Goal: Task Accomplishment & Management: Complete application form

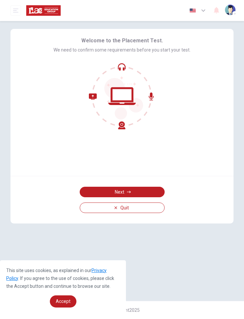
click at [150, 192] on button "Next" at bounding box center [122, 192] width 85 height 11
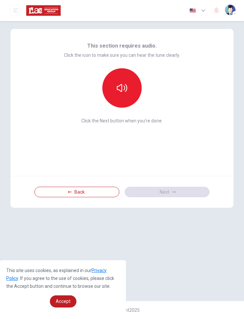
click at [132, 88] on button "button" at bounding box center [121, 87] width 39 height 39
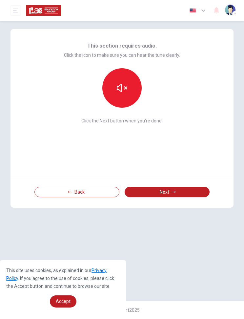
click at [171, 193] on button "Next" at bounding box center [167, 192] width 85 height 11
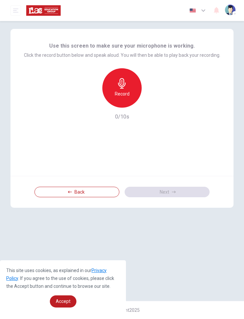
click at [127, 92] on h6 "Record" at bounding box center [122, 94] width 15 height 8
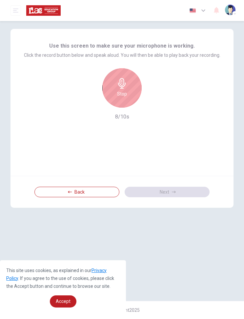
click at [127, 90] on div "Stop" at bounding box center [121, 87] width 39 height 39
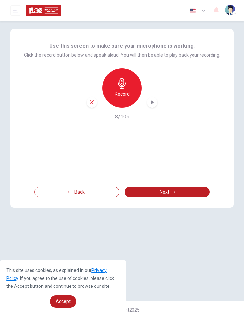
click at [94, 105] on div "button" at bounding box center [92, 102] width 11 height 11
click at [122, 93] on h6 "Record" at bounding box center [122, 94] width 15 height 8
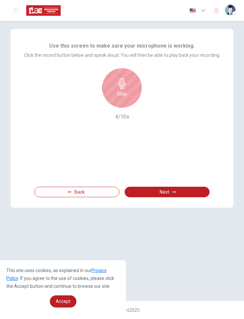
click at [126, 92] on h6 "Stop" at bounding box center [122, 94] width 10 height 8
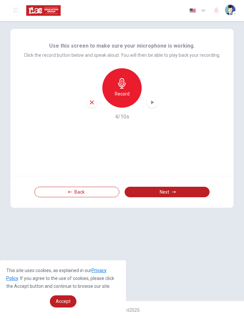
click at [194, 192] on button "Next" at bounding box center [167, 192] width 85 height 11
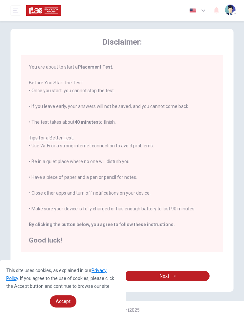
click at [181, 274] on button "Next" at bounding box center [167, 276] width 85 height 11
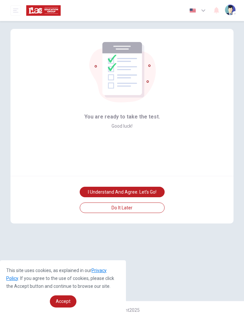
click at [156, 190] on button "I understand and agree. Let’s go!" at bounding box center [122, 192] width 85 height 11
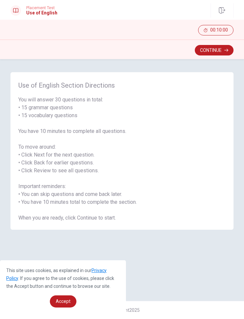
click at [216, 54] on button "Continue" at bounding box center [214, 50] width 39 height 11
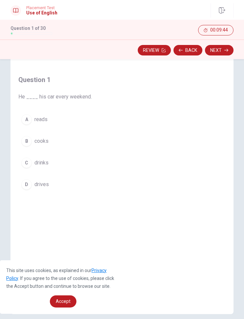
scroll to position [13, 0]
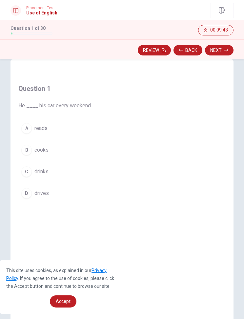
click at [28, 196] on div "D" at bounding box center [26, 193] width 11 height 11
click at [28, 195] on div "D" at bounding box center [26, 193] width 11 height 11
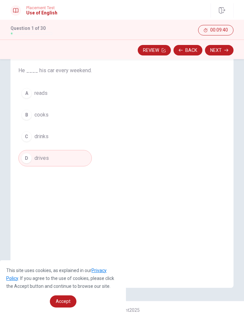
scroll to position [48, 0]
click at [220, 52] on button "Next" at bounding box center [219, 50] width 29 height 11
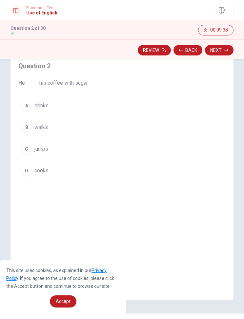
scroll to position [29, 0]
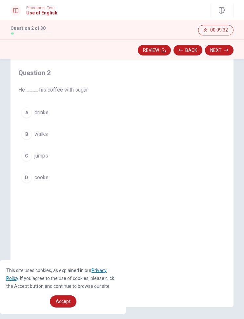
click at [32, 112] on button "A drinks" at bounding box center [53, 112] width 70 height 16
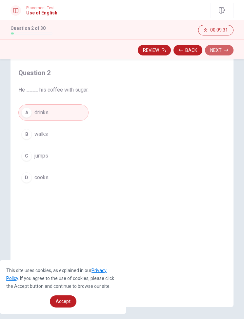
click at [223, 51] on button "Next" at bounding box center [219, 50] width 29 height 11
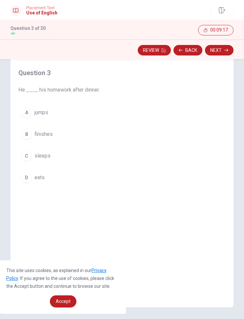
click at [30, 172] on button "D eats" at bounding box center [58, 177] width 81 height 16
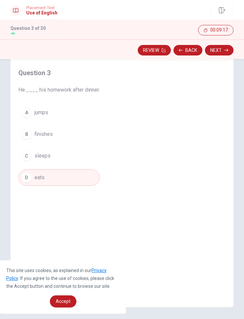
click at [228, 49] on icon "button" at bounding box center [227, 50] width 4 height 4
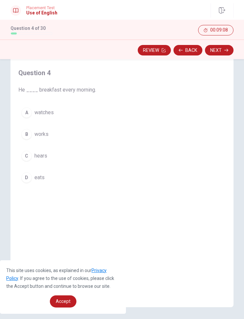
click at [33, 173] on button "D eats" at bounding box center [57, 177] width 78 height 16
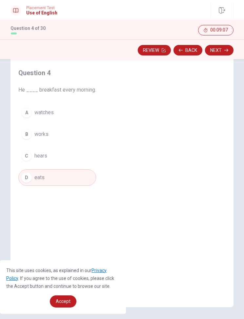
click at [220, 50] on button "Next" at bounding box center [219, 50] width 29 height 11
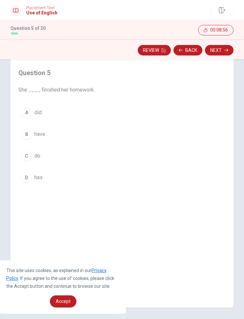
click at [33, 172] on button "D has" at bounding box center [56, 177] width 77 height 16
click at [223, 50] on button "Next" at bounding box center [219, 50] width 29 height 11
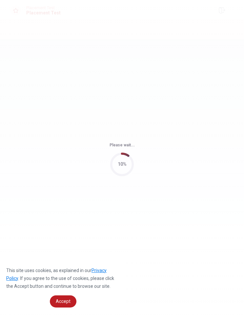
scroll to position [0, 0]
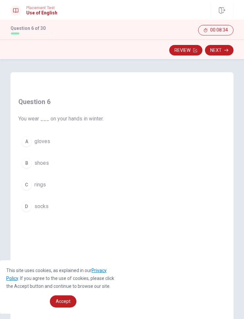
click at [45, 140] on span "gloves" at bounding box center [42, 142] width 16 height 8
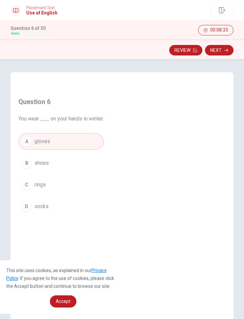
click at [227, 47] on button "Next" at bounding box center [219, 50] width 29 height 11
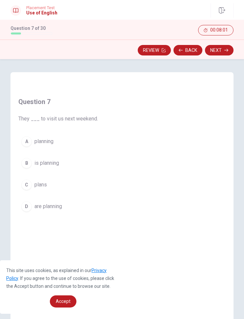
click at [57, 205] on span "are planning" at bounding box center [48, 207] width 28 height 8
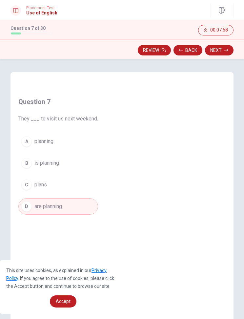
click at [224, 49] on button "Next" at bounding box center [219, 50] width 29 height 11
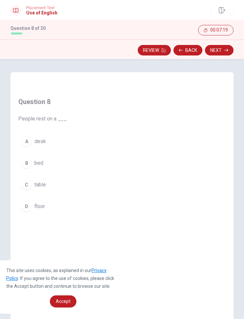
click at [40, 164] on span "bed" at bounding box center [38, 163] width 9 height 8
click at [228, 48] on button "Next" at bounding box center [219, 50] width 29 height 11
click at [45, 139] on button "A soft" at bounding box center [52, 141] width 68 height 16
click at [230, 50] on button "Next" at bounding box center [219, 50] width 29 height 11
click at [38, 187] on span "change" at bounding box center [42, 185] width 16 height 8
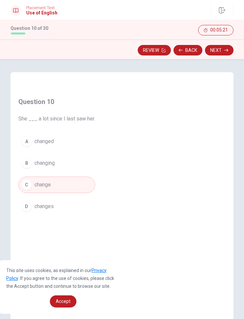
click at [227, 51] on icon "button" at bounding box center [227, 50] width 4 height 3
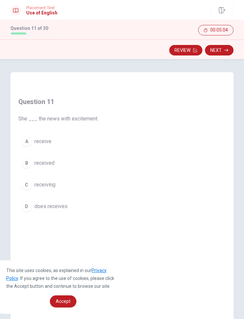
click at [50, 145] on button "A receive" at bounding box center [58, 141] width 80 height 16
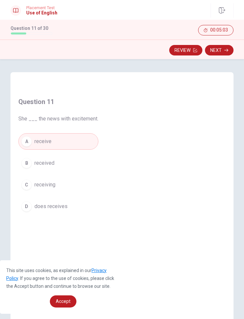
click at [226, 54] on button "Next" at bounding box center [219, 50] width 29 height 11
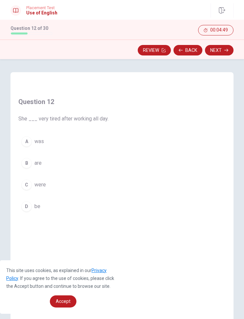
click at [44, 139] on button "A was" at bounding box center [63, 141] width 90 height 16
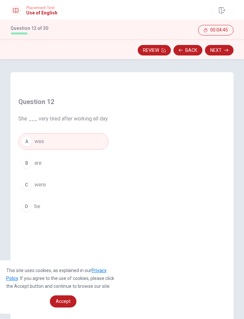
click at [221, 50] on button "Next" at bounding box center [219, 50] width 29 height 11
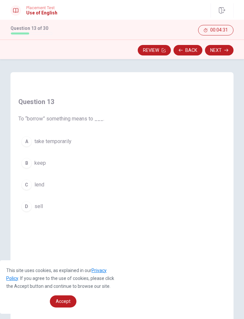
click at [49, 161] on button "B keep" at bounding box center [61, 163] width 86 height 16
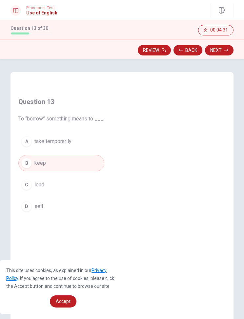
click at [226, 47] on button "Next" at bounding box center [219, 50] width 29 height 11
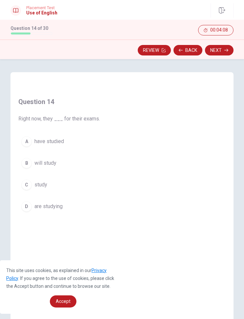
click at [55, 209] on span "are studying" at bounding box center [48, 207] width 28 height 8
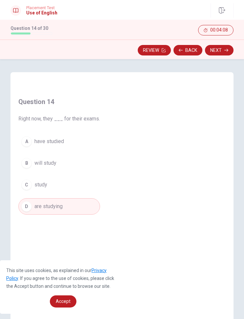
click at [55, 209] on span "are studying" at bounding box center [48, 207] width 28 height 8
click at [227, 52] on button "Next" at bounding box center [219, 50] width 29 height 11
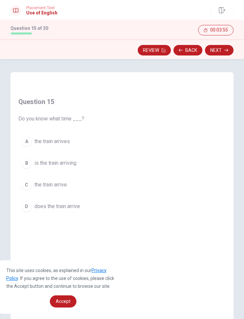
click at [72, 164] on span "is the train arriving" at bounding box center [55, 163] width 42 height 8
click at [224, 51] on button "Next" at bounding box center [219, 50] width 29 height 11
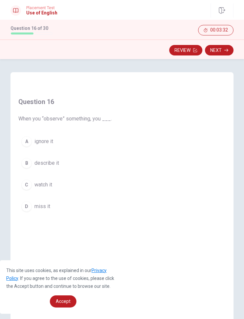
click at [45, 187] on span "watch it" at bounding box center [43, 185] width 18 height 8
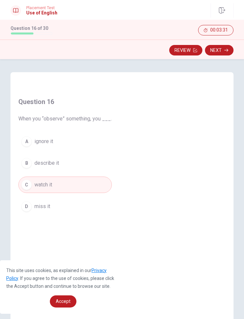
click at [45, 187] on span "watch it" at bounding box center [43, 185] width 18 height 8
click at [216, 51] on button "Next" at bounding box center [219, 50] width 29 height 11
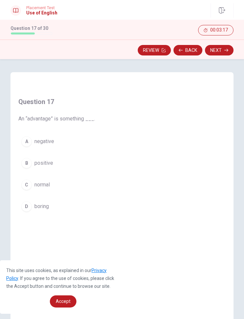
click at [47, 163] on span "positive" at bounding box center [43, 163] width 19 height 8
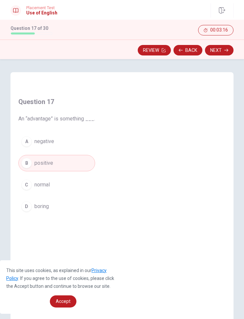
click at [47, 163] on span "positive" at bounding box center [43, 163] width 19 height 8
click at [222, 41] on div "Review Back Next" at bounding box center [122, 49] width 244 height 20
click at [225, 50] on icon "button" at bounding box center [227, 50] width 4 height 4
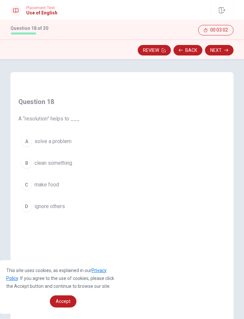
click at [64, 159] on button "B clean something" at bounding box center [49, 163] width 62 height 16
click at [221, 50] on button "Next" at bounding box center [219, 50] width 29 height 11
click at [30, 164] on div "B" at bounding box center [26, 163] width 11 height 11
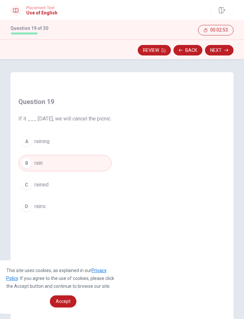
click at [29, 164] on div "B" at bounding box center [26, 163] width 11 height 11
click at [221, 53] on button "Next" at bounding box center [219, 50] width 29 height 11
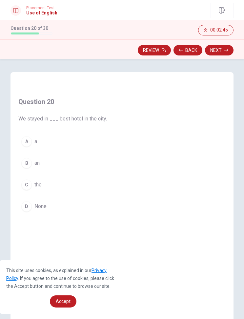
click at [42, 186] on button "C the" at bounding box center [62, 185] width 89 height 16
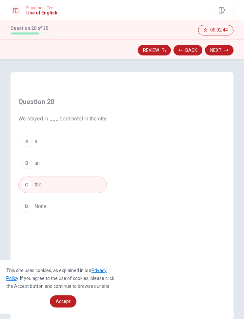
click at [223, 53] on button "Next" at bounding box center [219, 50] width 29 height 11
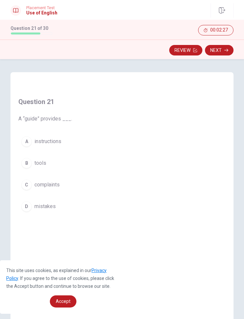
click at [46, 205] on span "mistakes" at bounding box center [44, 207] width 21 height 8
click at [220, 52] on button "Next" at bounding box center [219, 50] width 29 height 11
click at [57, 142] on button "A simple" at bounding box center [57, 141] width 78 height 16
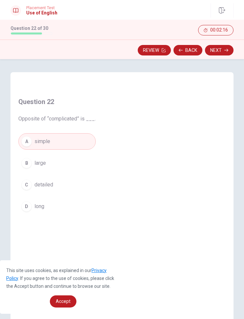
click at [65, 163] on button "B large" at bounding box center [57, 163] width 78 height 16
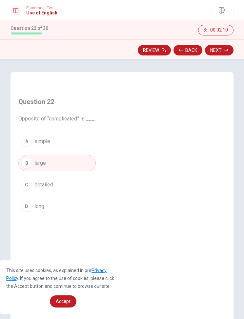
click at [225, 53] on button "Next" at bounding box center [219, 50] width 29 height 11
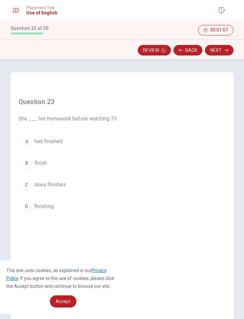
click at [46, 155] on button "B finish" at bounding box center [67, 163] width 99 height 16
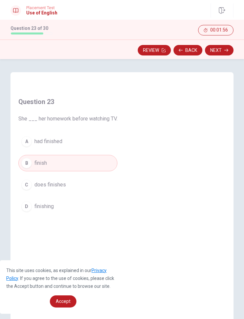
click at [222, 55] on button "Next" at bounding box center [219, 50] width 29 height 11
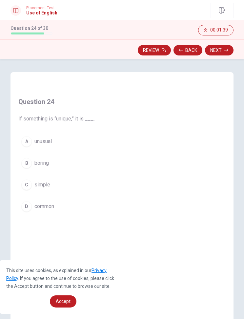
click at [47, 187] on span "simple" at bounding box center [42, 185] width 16 height 8
click at [224, 50] on button "Next" at bounding box center [219, 50] width 29 height 11
click at [58, 207] on button "D to cycle" at bounding box center [72, 206] width 109 height 16
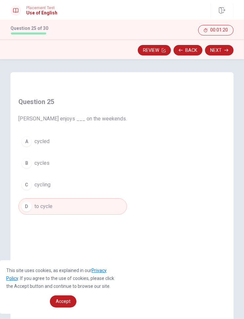
click at [225, 51] on icon "button" at bounding box center [227, 50] width 4 height 4
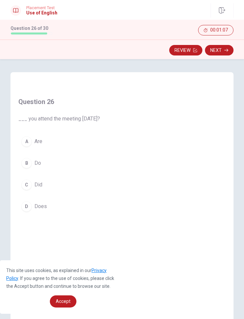
click at [40, 144] on span "Are" at bounding box center [38, 142] width 8 height 8
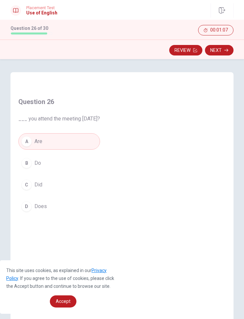
click at [222, 53] on button "Next" at bounding box center [219, 50] width 29 height 11
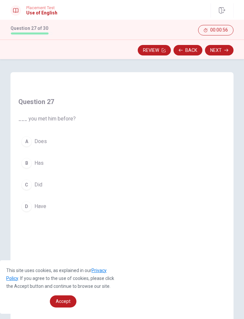
click at [49, 183] on button "C Did" at bounding box center [46, 185] width 57 height 16
click at [222, 46] on button "Next" at bounding box center [219, 50] width 29 height 11
click at [58, 145] on button "A Soap" at bounding box center [52, 141] width 68 height 16
click at [233, 53] on button "Next" at bounding box center [219, 50] width 29 height 11
click at [57, 207] on button "D Heavy" at bounding box center [56, 206] width 77 height 16
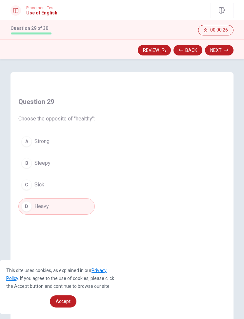
click at [218, 53] on button "Next" at bounding box center [219, 50] width 29 height 11
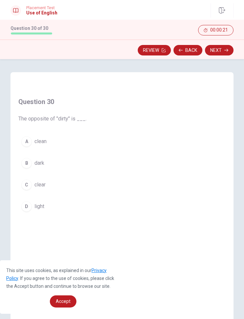
click at [59, 140] on button "A clean" at bounding box center [52, 141] width 68 height 16
click at [219, 51] on button "Next" at bounding box center [219, 50] width 29 height 11
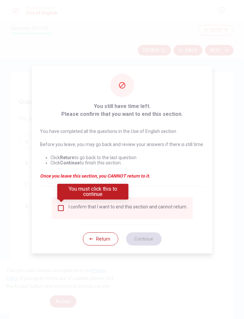
click at [68, 205] on div "I confirm that I want to end this section and cannot return." at bounding box center [122, 208] width 131 height 8
click at [65, 205] on input "You must click this to continue" at bounding box center [61, 208] width 8 height 8
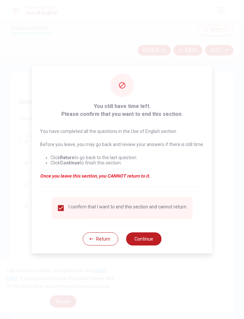
click at [157, 240] on button "Continue" at bounding box center [143, 239] width 35 height 13
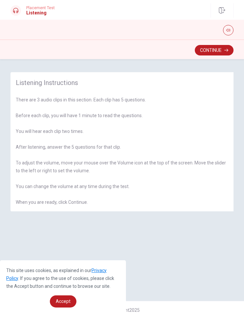
click at [217, 48] on button "Continue" at bounding box center [214, 50] width 39 height 11
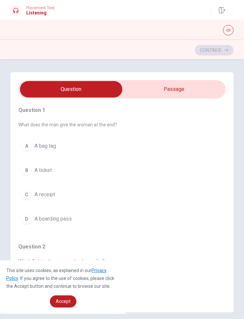
click at [59, 15] on div "Placement Test Listening Continue" at bounding box center [122, 10] width 244 height 14
click at [226, 28] on button "button" at bounding box center [228, 30] width 11 height 11
click at [212, 41] on span at bounding box center [214, 39] width 4 height 4
click at [215, 41] on span at bounding box center [217, 39] width 4 height 4
click at [213, 42] on span at bounding box center [219, 40] width 19 height 14
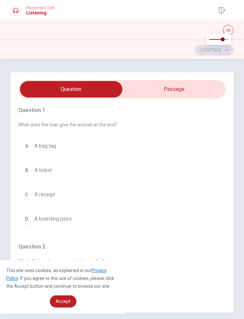
type input "0.2"
type input "9"
click at [187, 87] on input "checkbox" at bounding box center [71, 89] width 311 height 16
checkbox input "true"
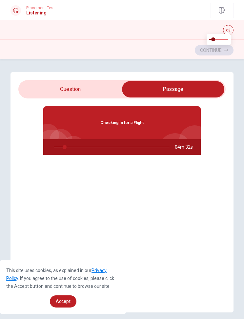
type input "10"
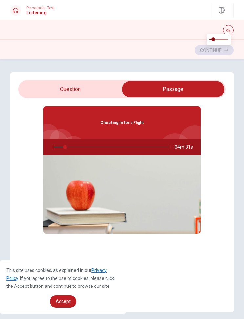
click at [95, 90] on input "checkbox" at bounding box center [173, 89] width 311 height 16
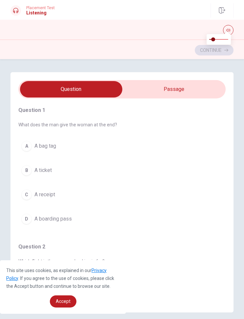
click at [233, 29] on button "button" at bounding box center [228, 30] width 11 height 11
click at [226, 29] on button "button" at bounding box center [228, 30] width 11 height 11
click at [230, 28] on button "button" at bounding box center [228, 30] width 11 height 11
click at [203, 85] on input "checkbox" at bounding box center [71, 89] width 311 height 16
checkbox input "true"
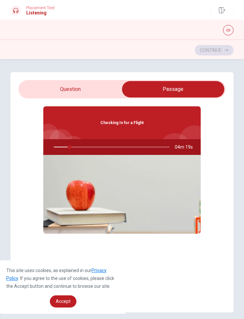
type input "14"
click at [107, 91] on input "checkbox" at bounding box center [173, 89] width 311 height 16
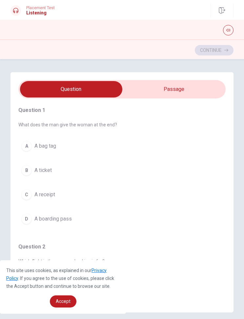
click at [57, 175] on button "B A ticket" at bounding box center [122, 170] width 208 height 16
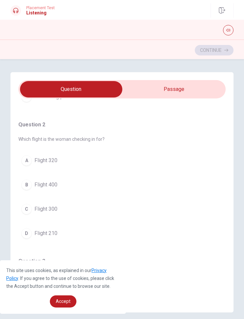
scroll to position [123, 0]
click at [184, 89] on input "checkbox" at bounding box center [71, 89] width 311 height 16
checkbox input "true"
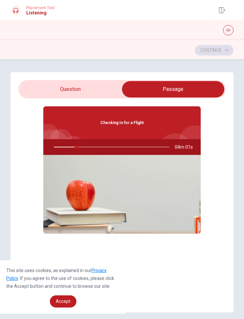
scroll to position [0, 0]
type input "21"
click at [92, 90] on input "checkbox" at bounding box center [173, 89] width 311 height 16
checkbox input "false"
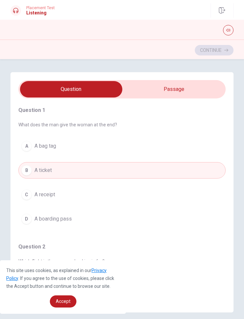
type input "23"
click at [184, 86] on input "checkbox" at bounding box center [71, 89] width 311 height 16
checkbox input "true"
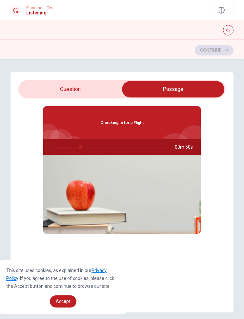
type input "24"
click at [98, 88] on input "checkbox" at bounding box center [173, 89] width 311 height 16
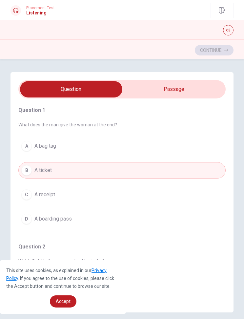
click at [228, 30] on icon "button" at bounding box center [229, 30] width 4 height 4
click at [227, 30] on icon "button" at bounding box center [229, 30] width 4 height 3
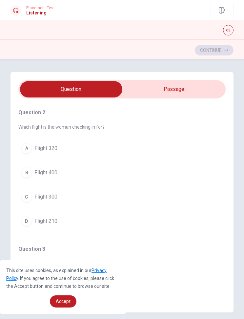
scroll to position [144, 0]
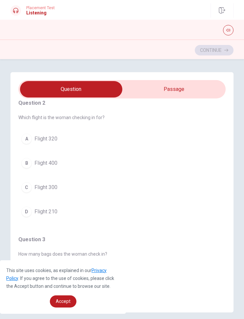
click at [84, 209] on button "D Flight 210" at bounding box center [122, 212] width 208 height 16
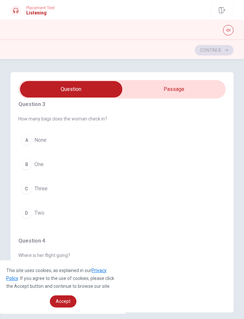
scroll to position [279, 0]
click at [195, 86] on input "checkbox" at bounding box center [71, 89] width 311 height 16
checkbox input "true"
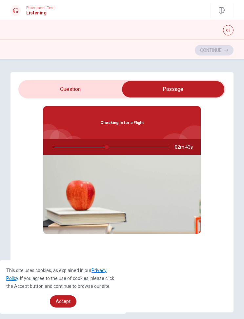
scroll to position [0, 0]
type input "46"
click at [96, 84] on input "checkbox" at bounding box center [173, 89] width 311 height 16
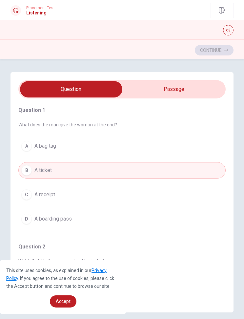
click at [216, 135] on div "Question 1 What does the man give the woman at the end? A A bag tag B A ticket …" at bounding box center [122, 167] width 208 height 137
click at [200, 87] on input "checkbox" at bounding box center [71, 89] width 311 height 16
checkbox input "true"
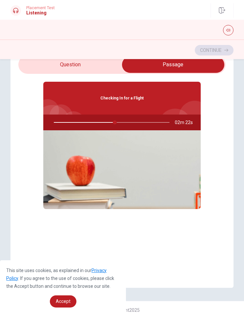
scroll to position [25, 0]
type input "53"
click at [85, 66] on input "checkbox" at bounding box center [173, 64] width 311 height 16
checkbox input "false"
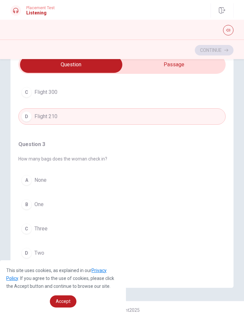
scroll to position [258, 0]
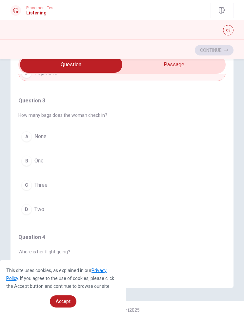
click at [145, 183] on button "C Three" at bounding box center [122, 185] width 208 height 16
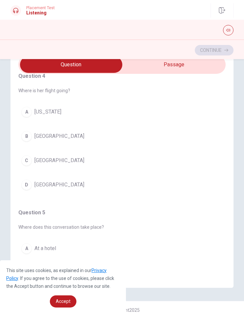
scroll to position [402, 0]
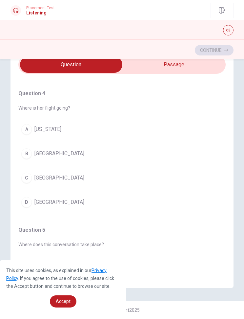
click at [147, 179] on button "C Chicago" at bounding box center [122, 178] width 208 height 16
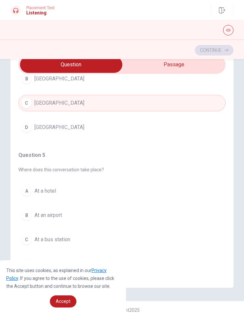
scroll to position [477, 0]
click at [138, 210] on button "B At an airport" at bounding box center [122, 215] width 208 height 16
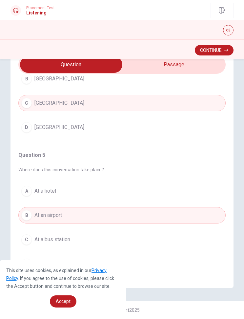
click at [218, 52] on button "Continue" at bounding box center [214, 50] width 39 height 11
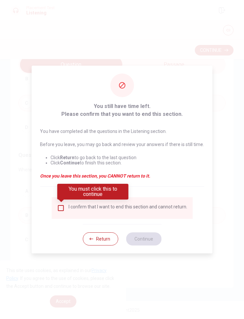
click at [74, 207] on div "I confirm that I want to end this section and cannot return." at bounding box center [128, 208] width 119 height 8
click at [64, 206] on input "You must click this to continue" at bounding box center [61, 208] width 8 height 8
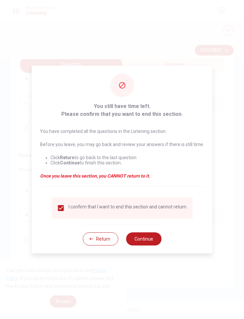
click at [151, 238] on button "Continue" at bounding box center [143, 239] width 35 height 13
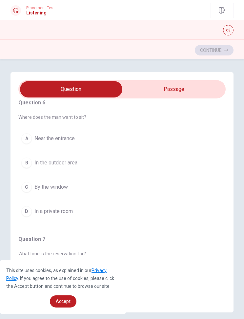
scroll to position [8, 0]
click at [216, 88] on input "checkbox" at bounding box center [71, 89] width 311 height 16
checkbox input "true"
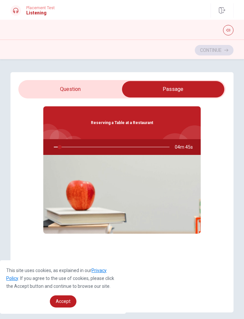
type input "5"
click at [100, 91] on input "checkbox" at bounding box center [173, 89] width 311 height 16
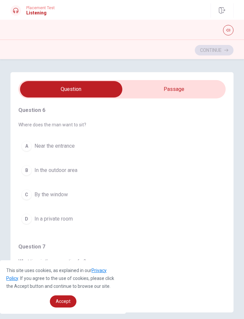
click at [212, 94] on input "checkbox" at bounding box center [71, 89] width 311 height 16
checkbox input "true"
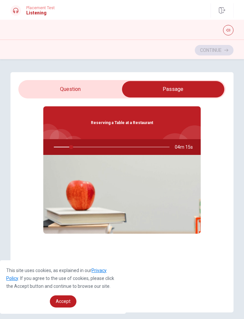
type input "15"
click at [106, 92] on input "checkbox" at bounding box center [173, 89] width 311 height 16
checkbox input "false"
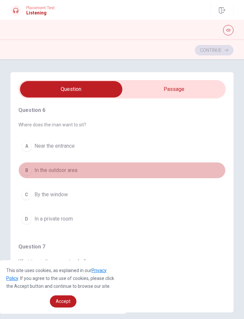
click at [190, 166] on button "B In the outdoor area" at bounding box center [122, 170] width 208 height 16
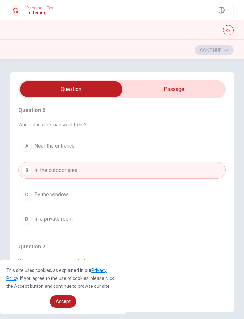
click at [183, 192] on button "C By the window" at bounding box center [122, 195] width 208 height 16
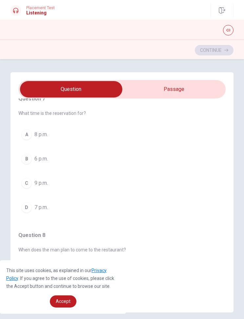
scroll to position [148, 0]
click at [191, 159] on button "B 6 p.m." at bounding box center [122, 159] width 208 height 16
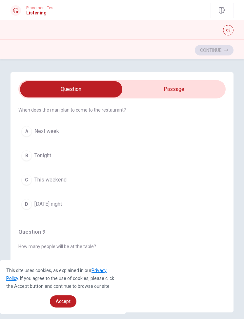
scroll to position [308, 0]
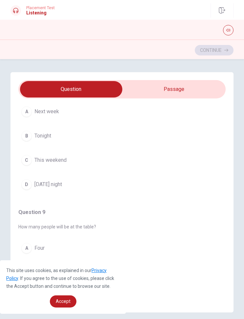
click at [188, 186] on button "D [DATE] night" at bounding box center [122, 184] width 208 height 16
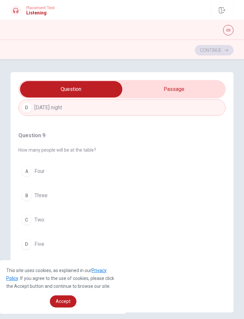
scroll to position [401, 0]
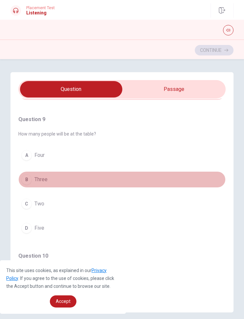
click at [189, 172] on button "B Three" at bounding box center [122, 179] width 208 height 16
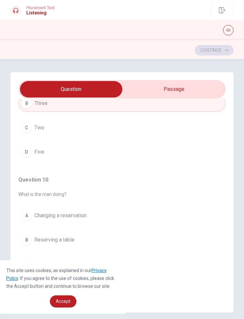
scroll to position [477, 0]
click at [180, 210] on button "A Changing a reservation" at bounding box center [122, 216] width 208 height 16
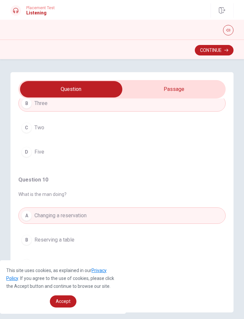
click at [219, 54] on button "Continue" at bounding box center [214, 50] width 39 height 11
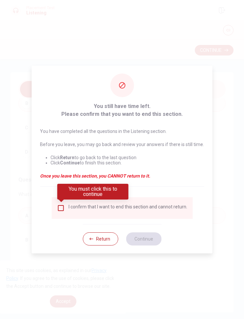
click at [60, 210] on input "You must click this to continue" at bounding box center [61, 208] width 8 height 8
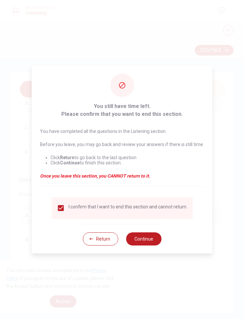
click at [156, 239] on button "Continue" at bounding box center [143, 239] width 35 height 13
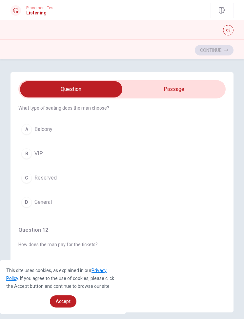
scroll to position [1, 0]
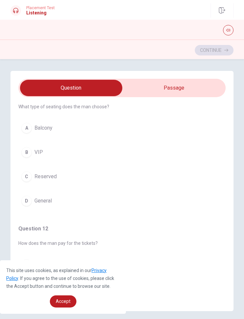
click at [178, 178] on button "C Reserved" at bounding box center [122, 176] width 208 height 16
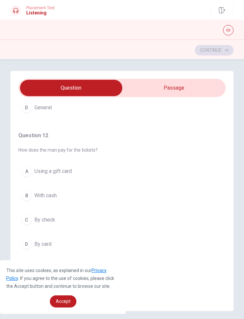
scroll to position [132, 0]
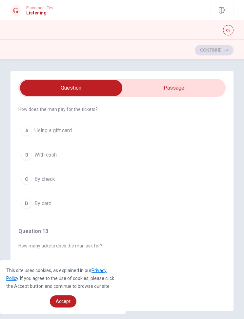
click at [169, 204] on button "D By card" at bounding box center [122, 203] width 208 height 16
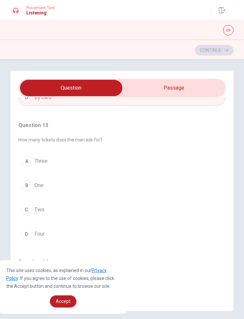
scroll to position [264, 0]
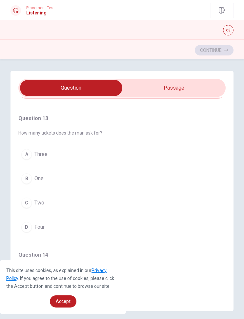
click at [186, 151] on button "A Three" at bounding box center [122, 154] width 208 height 16
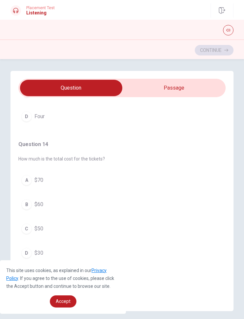
scroll to position [383, 0]
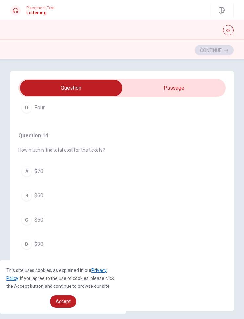
click at [178, 168] on button "A $70" at bounding box center [122, 171] width 208 height 16
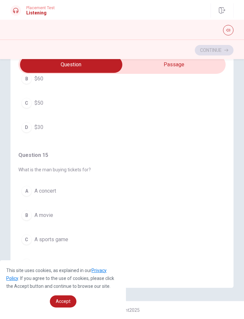
scroll to position [25, 0]
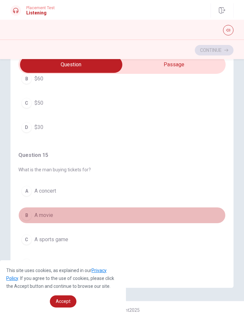
click at [159, 213] on button "B A movie" at bounding box center [122, 215] width 208 height 16
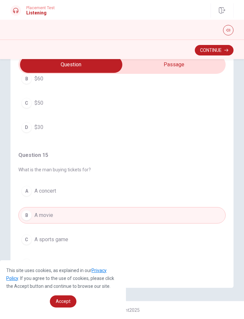
click at [226, 52] on button "Continue" at bounding box center [214, 50] width 39 height 11
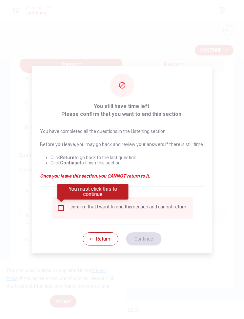
click at [145, 211] on div "I confirm that I want to end this section and cannot return." at bounding box center [128, 208] width 119 height 8
click at [64, 204] on input "You must click this to continue" at bounding box center [61, 208] width 8 height 8
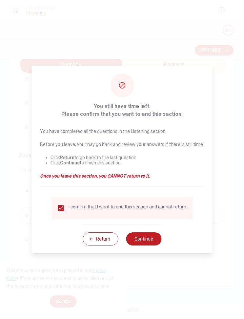
click at [142, 238] on button "Continue" at bounding box center [143, 239] width 35 height 13
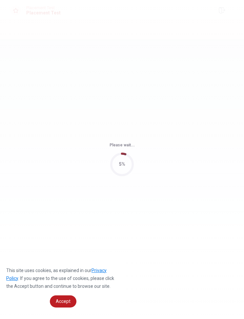
scroll to position [0, 0]
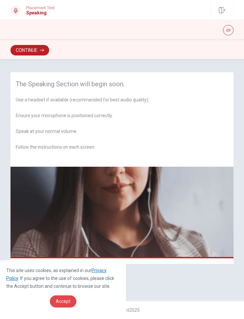
click at [73, 302] on link "Accept" at bounding box center [63, 302] width 27 height 12
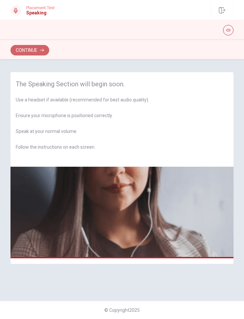
click at [37, 52] on button "Continue" at bounding box center [30, 50] width 39 height 11
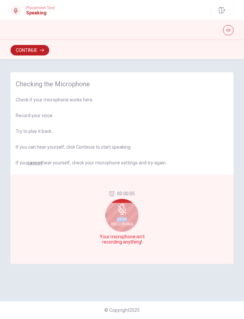
click at [130, 206] on div "Stop Recording" at bounding box center [122, 215] width 33 height 33
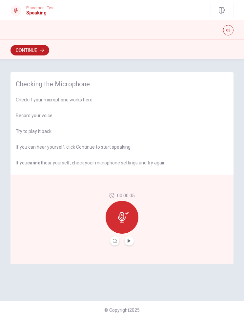
click at [130, 214] on div at bounding box center [122, 217] width 33 height 33
click at [136, 239] on div "00:00:05" at bounding box center [122, 219] width 33 height 53
click at [130, 241] on icon "Play Audio" at bounding box center [129, 241] width 3 height 4
click at [130, 217] on div at bounding box center [122, 217] width 33 height 33
click at [131, 212] on div at bounding box center [122, 217] width 33 height 33
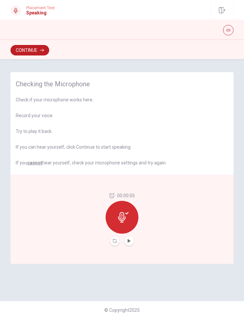
click at [133, 217] on div at bounding box center [122, 217] width 33 height 33
click at [135, 239] on div "00:00:05" at bounding box center [122, 219] width 33 height 53
click at [35, 54] on button "Continue" at bounding box center [30, 50] width 39 height 11
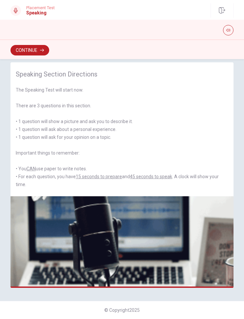
scroll to position [10, 0]
click at [37, 50] on button "Continue" at bounding box center [30, 50] width 39 height 11
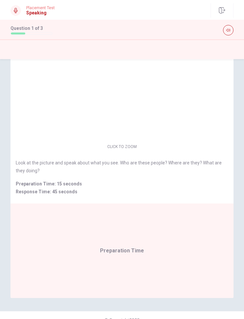
scroll to position [29, 0]
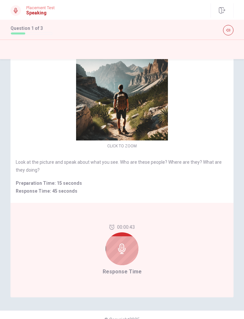
click at [128, 250] on div at bounding box center [122, 249] width 33 height 33
click at [130, 249] on div at bounding box center [122, 249] width 33 height 33
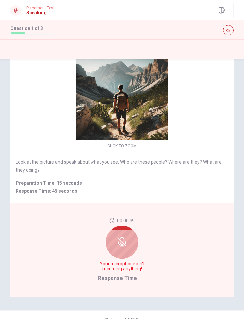
click at [129, 242] on div at bounding box center [122, 242] width 33 height 33
click at [126, 246] on icon at bounding box center [122, 242] width 8 height 8
click at [140, 275] on div "00:00:36 Your microphone isn't recording anything! Response Time" at bounding box center [122, 250] width 48 height 64
click at [128, 242] on div at bounding box center [122, 242] width 33 height 33
click at [128, 248] on div at bounding box center [122, 242] width 33 height 33
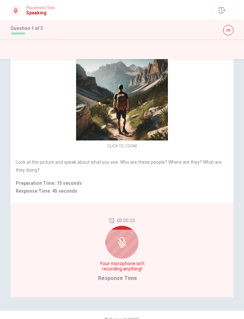
click at [128, 243] on div at bounding box center [122, 242] width 33 height 33
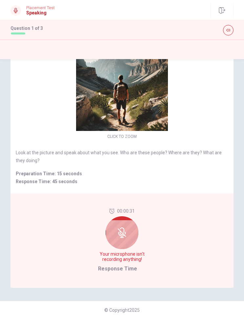
scroll to position [38, 0]
click at [127, 236] on icon at bounding box center [122, 233] width 11 height 11
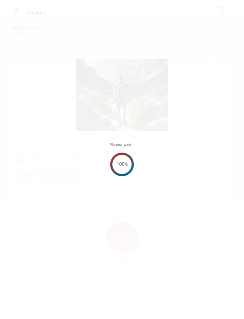
scroll to position [0, 0]
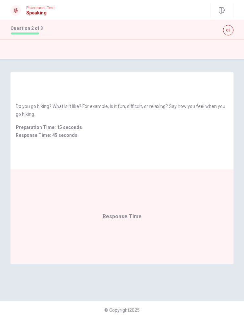
click at [211, 156] on div "Do you go hiking? What is it like? For example, is it fun, difficult, or relaxi…" at bounding box center [122, 120] width 223 height 97
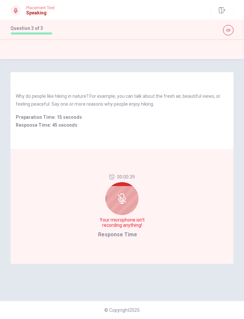
click at [132, 202] on div at bounding box center [122, 198] width 33 height 33
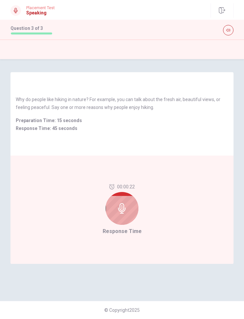
click at [131, 213] on div at bounding box center [122, 208] width 33 height 33
click at [132, 209] on div at bounding box center [122, 208] width 33 height 33
click at [149, 229] on div "00:00:19 Response Time" at bounding box center [122, 210] width 223 height 108
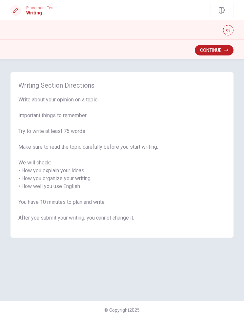
click at [215, 54] on button "Continue" at bounding box center [214, 50] width 39 height 11
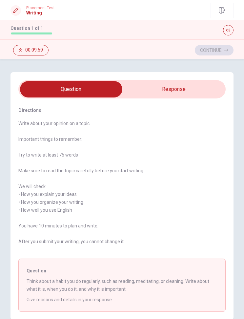
click at [192, 88] on input "checkbox" at bounding box center [71, 89] width 311 height 16
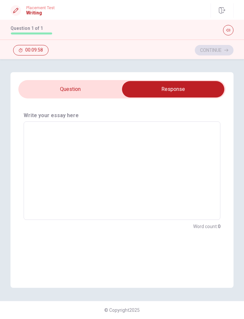
click at [109, 92] on input "checkbox" at bounding box center [173, 89] width 311 height 16
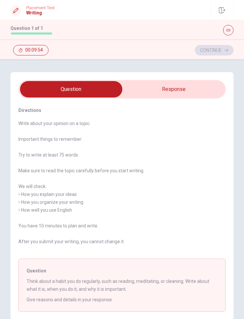
click at [213, 96] on input "checkbox" at bounding box center [71, 89] width 311 height 16
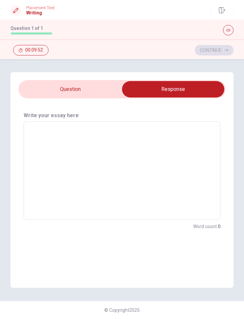
click at [105, 90] on input "checkbox" at bounding box center [173, 89] width 311 height 16
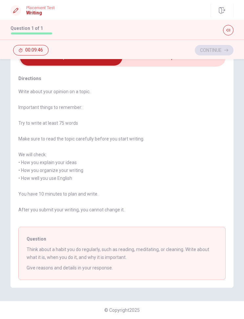
scroll to position [32, 0]
click at [200, 71] on div "Directions Write about your opinion on a topic. Important things to remember: T…" at bounding box center [122, 177] width 223 height 221
click at [185, 64] on input "checkbox" at bounding box center [71, 57] width 311 height 16
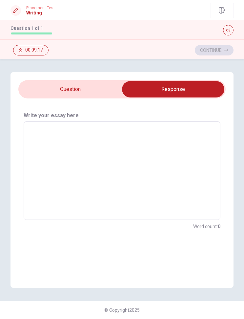
scroll to position [0, 0]
click at [88, 95] on input "checkbox" at bounding box center [173, 89] width 311 height 16
click at [174, 199] on textarea at bounding box center [122, 171] width 188 height 88
click at [90, 91] on input "checkbox" at bounding box center [173, 89] width 311 height 16
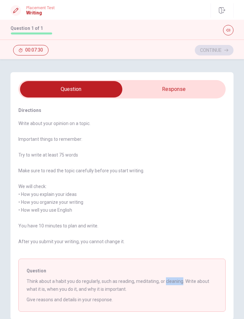
click at [184, 90] on input "checkbox" at bounding box center [71, 89] width 311 height 16
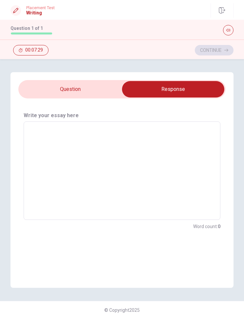
click at [176, 181] on textarea at bounding box center [122, 171] width 188 height 88
click at [98, 170] on textarea at bounding box center [122, 171] width 188 height 88
click at [141, 236] on div "Write your essay here x ​ Word count : 0" at bounding box center [122, 171] width 223 height 145
click at [127, 170] on textarea at bounding box center [122, 171] width 188 height 88
click at [89, 86] on input "checkbox" at bounding box center [173, 89] width 311 height 16
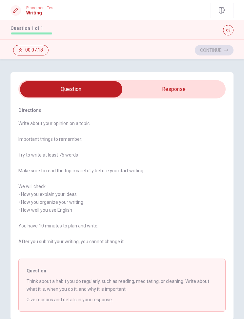
click at [195, 86] on input "checkbox" at bounding box center [71, 89] width 311 height 16
checkbox input "true"
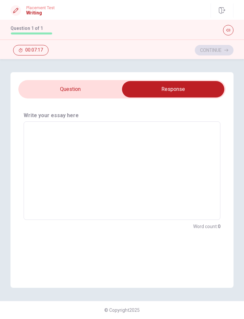
click at [169, 159] on textarea at bounding box center [122, 171] width 188 height 88
type textarea "c"
type textarea "x"
type textarea "cl"
type textarea "x"
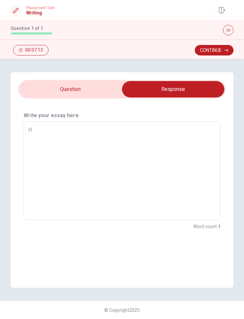
type textarea "cぇ"
type textarea "x"
type textarea "cぇえ"
type textarea "x"
type textarea "cぇ"
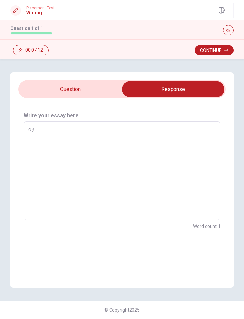
type textarea "x"
type textarea "c"
type textarea "x"
type textarea "c"
type textarea "x"
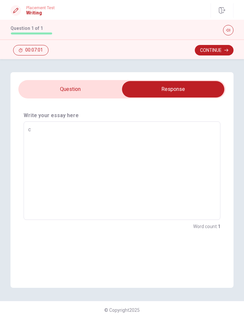
type textarea "cl"
type textarea "x"
type textarea "cle"
type textarea "x"
type textarea "clee"
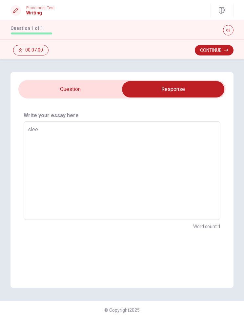
type textarea "x"
type textarea "clee"
click at [98, 91] on input "checkbox" at bounding box center [173, 89] width 311 height 16
checkbox input "false"
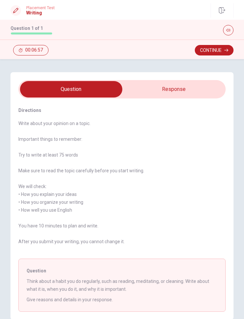
type textarea "x"
click at [182, 89] on input "checkbox" at bounding box center [71, 89] width 311 height 16
checkbox input "true"
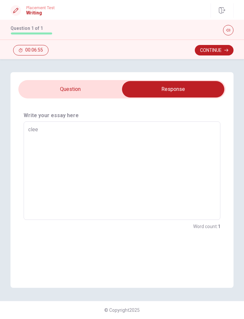
click at [189, 157] on textarea "clee" at bounding box center [122, 171] width 188 height 88
type textarea "x"
type textarea "cle"
type textarea "x"
type textarea "clea"
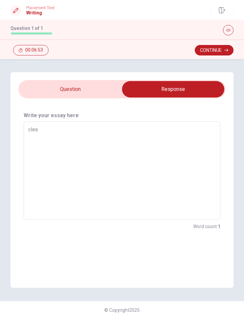
type textarea "x"
type textarea "clea"
click at [104, 95] on input "checkbox" at bounding box center [173, 89] width 311 height 16
checkbox input "false"
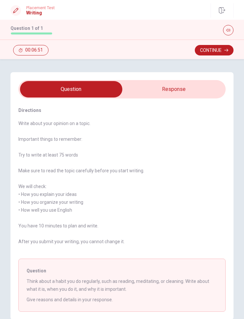
type textarea "x"
click at [196, 86] on input "checkbox" at bounding box center [71, 89] width 311 height 16
checkbox input "true"
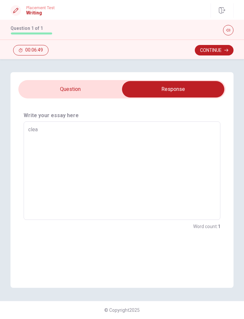
click at [154, 142] on textarea "clea" at bounding box center [122, 171] width 188 height 88
type textarea "x"
type textarea "clean"
type textarea "x"
type textarea "cleani"
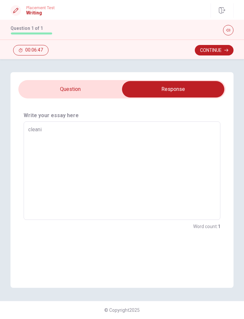
type textarea "x"
type textarea "cleanin"
type textarea "x"
type textarea "cleaning"
type textarea "x"
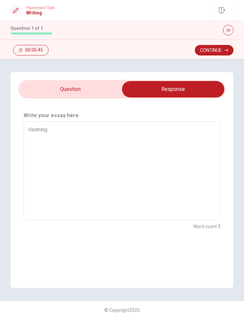
type textarea "cleaning"
click at [29, 131] on textarea "cleaning" at bounding box center [122, 171] width 188 height 88
click at [114, 129] on textarea "cleaning" at bounding box center [122, 171] width 188 height 88
type textarea "x"
type textarea "cleaning"
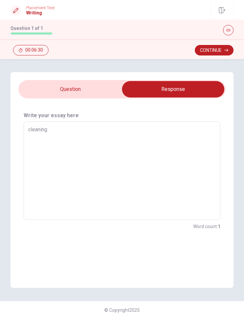
type textarea "x"
type textarea "cleaning"
type textarea "x"
type textarea "cleaning"
type textarea "x"
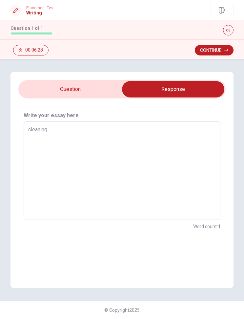
type textarea "cleaning"
type textarea "x"
type textarea "cleaning e"
type textarea "x"
type textarea "cleaning ev"
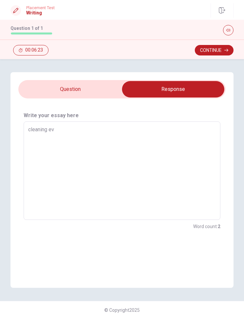
type textarea "x"
type textarea "cleaning eve"
type textarea "x"
type textarea "cleaning ever"
type textarea "x"
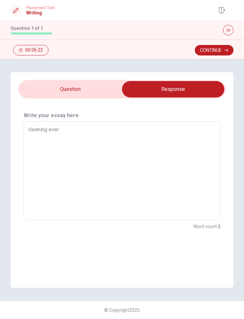
type textarea "cleaning every"
type textarea "x"
type textarea "cleaning every"
type textarea "x"
type textarea "cleaning every d"
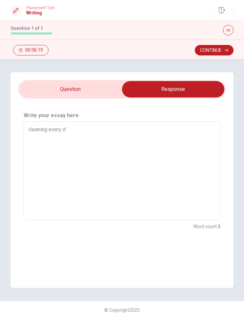
type textarea "x"
type textarea "cleaning every da"
type textarea "x"
type textarea "cleaning every day"
click at [29, 128] on textarea "cleaning every day" at bounding box center [122, 171] width 188 height 88
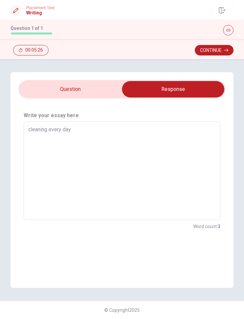
type textarea "x"
type textarea "Icleaning every day"
type textarea "x"
type textarea "I cleaning every day"
click at [90, 132] on textarea "I cleaning every day" at bounding box center [122, 171] width 188 height 88
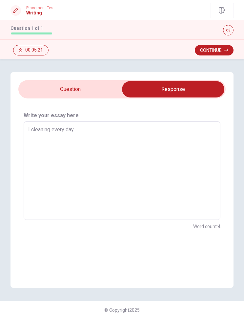
click at [46, 131] on textarea "I cleaning every day" at bounding box center [122, 171] width 188 height 88
click at [88, 132] on textarea "I cleaning every day" at bounding box center [122, 171] width 188 height 88
type textarea "x"
type textarea "I cleaning every day."
type textarea "x"
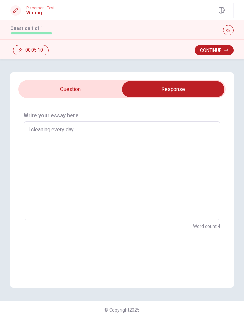
type textarea "I cleaning every day.b"
type textarea "x"
type textarea "I cleaning every [DOMAIN_NAME]"
type textarea "x"
type textarea "I cleaning every day.b"
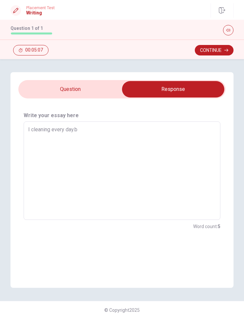
type textarea "x"
type textarea "I cleaning every day."
type textarea "x"
type textarea "I cleaning every day.b"
type textarea "x"
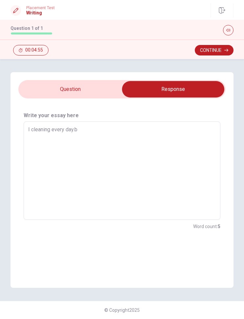
type textarea "I cleaning every [DOMAIN_NAME]"
type textarea "x"
type textarea "I cleaning every day.bec"
type textarea "x"
type textarea "I cleaning every day.beca"
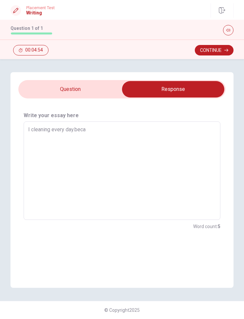
type textarea "x"
type textarea "I cleaning every day.becau"
type textarea "x"
type textarea "I cleaning every day.becaus"
type textarea "x"
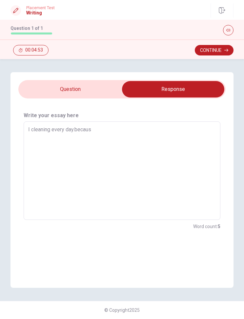
type textarea "I cleaning every day.because"
type textarea "x"
type textarea "I cleaning every day.because"
type textarea "x"
type textarea "I cleaning every day.because c"
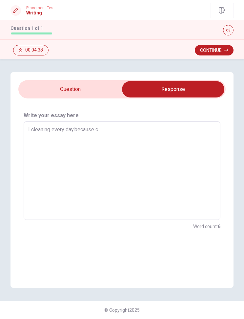
type textarea "x"
type textarea "I cleaning every day.because cl"
type textarea "x"
type textarea "I cleaning every day.because cle"
type textarea "x"
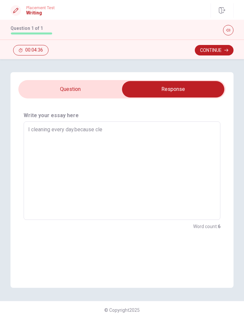
type textarea "I cleaning every day.because clea"
type textarea "x"
type textarea "I cleaning every day.because clean"
type textarea "x"
type textarea "I cleaning every day.because clean"
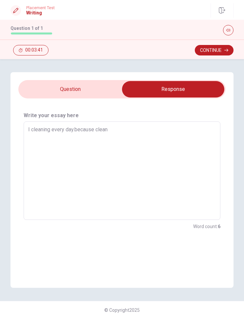
type textarea "x"
type textarea "I cleaning every day.because clean i"
type textarea "x"
type textarea "I cleaning every day.because clean in"
type textarea "x"
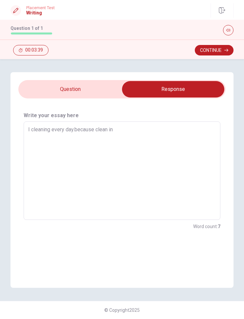
type textarea "I cleaning every day.because clean ing"
type textarea "x"
type textarea "I cleaning every day.because clean in"
type textarea "x"
type textarea "I cleaning every day.because clean i"
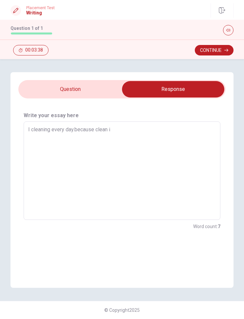
type textarea "x"
type textarea "I cleaning every day.because clean"
type textarea "x"
type textarea "I cleaning every day.because clean"
type textarea "x"
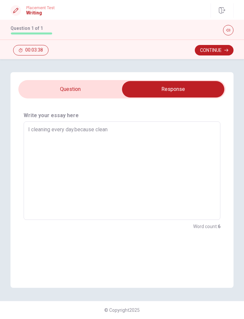
type textarea "I cleaning every day.because clea"
type textarea "x"
type textarea "I cleaning every day.because clean"
type textarea "x"
type textarea "I cleaning every day.because cleani"
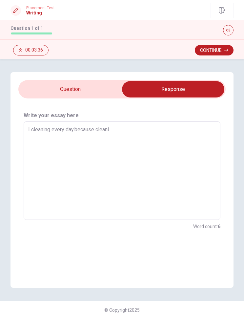
type textarea "x"
type textarea "I cleaning every day.because cleanin"
type textarea "x"
type textarea "I cleaning every day.because cleaning"
type textarea "x"
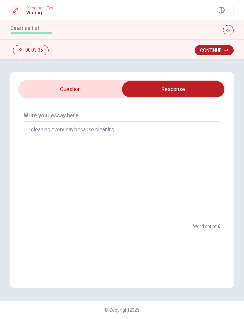
type textarea "I cleaning every day.because cleaning"
type textarea "x"
type textarea "I cleaning every day.because cleaning r"
type textarea "x"
type textarea "I cleaning every day.because cleaning ri"
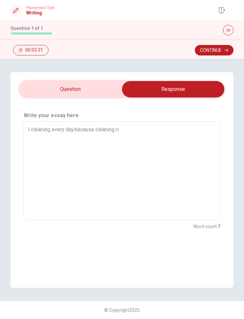
type textarea "x"
type textarea "I cleaning every day.because cleaning rif"
type textarea "x"
type textarea "I cleaning every day.because cleaning ri"
type textarea "x"
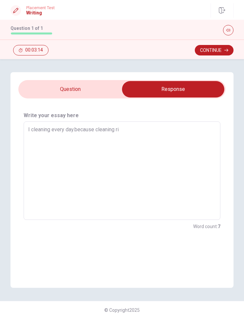
type textarea "I cleaning every day.because cleaning r"
type textarea "x"
type textarea "I cleaning every day.because cleaning re"
type textarea "x"
type textarea "I cleaning every day.because cleaning ref"
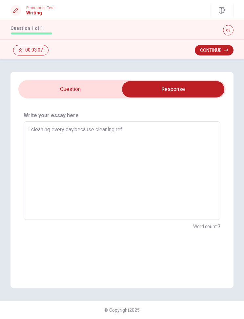
type textarea "x"
type textarea "I cleaning every day.because cleaning refr"
type textarea "x"
type textarea "I cleaning every day.because cleaning refre"
type textarea "x"
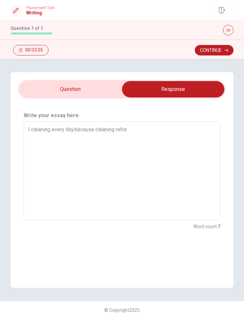
type textarea "I cleaning every day.because cleaning refres"
type textarea "x"
type textarea "I cleaning every day.because cleaning refresh"
type textarea "x"
type textarea "I cleaning every day.because cleaning refresh"
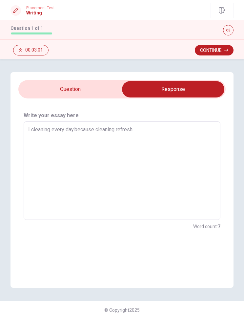
type textarea "x"
type textarea "I cleaning every day.because cleaning refresh"
type textarea "x"
type textarea "I cleaning every day.because cleaning refresh."
type textarea "x"
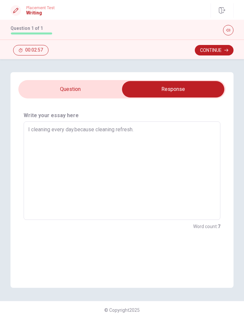
type textarea "I cleaning every day.because cleaning refresh."
type textarea "x"
type textarea "I cleaning every day.because cleaning refresh."
click at [113, 156] on textarea "I cleaning every day.because cleaning refresh." at bounding box center [122, 171] width 188 height 88
type textarea "x"
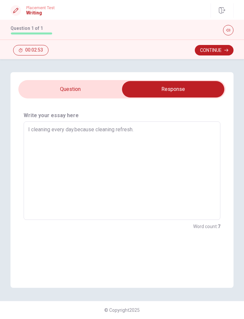
type textarea "I cleaning every day.because cleaning refresh."
click at [223, 46] on button "Continue" at bounding box center [214, 50] width 39 height 11
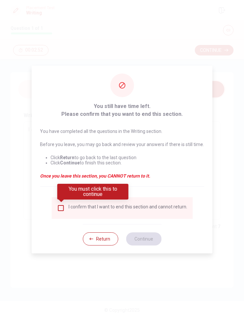
click at [69, 205] on div "I confirm that I want to end this section and cannot return." at bounding box center [122, 208] width 131 height 8
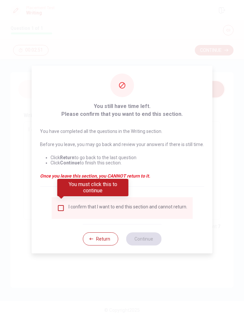
click at [64, 206] on input "You must click this to continue" at bounding box center [61, 208] width 8 height 8
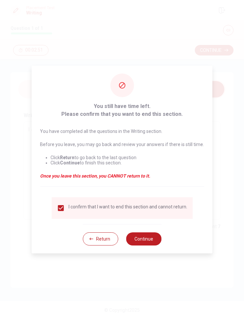
click at [154, 239] on button "Continue" at bounding box center [143, 239] width 35 height 13
type textarea "x"
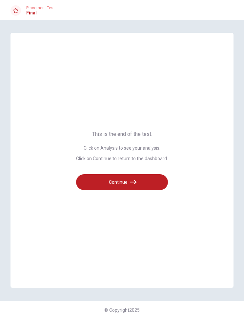
click at [151, 182] on button "Continue" at bounding box center [122, 182] width 92 height 16
